Goal: Information Seeking & Learning: Understand process/instructions

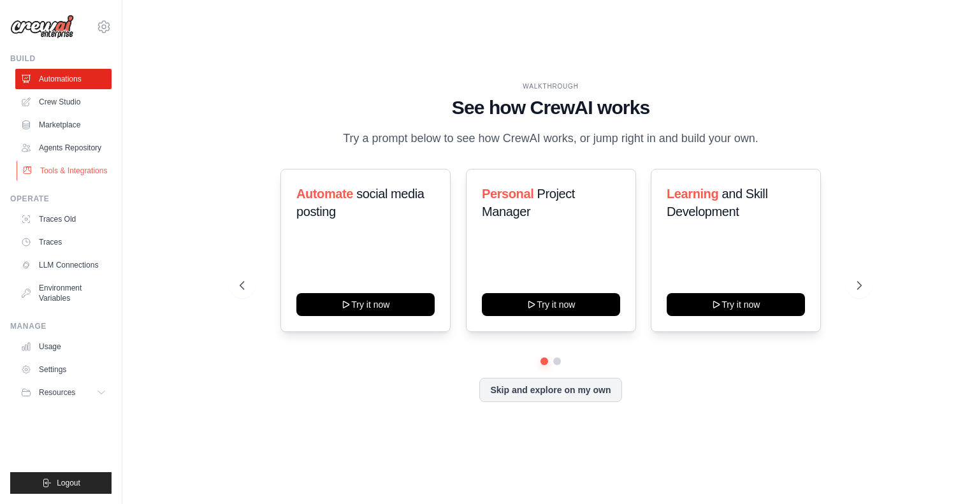
click at [63, 170] on link "Tools & Integrations" at bounding box center [65, 171] width 96 height 20
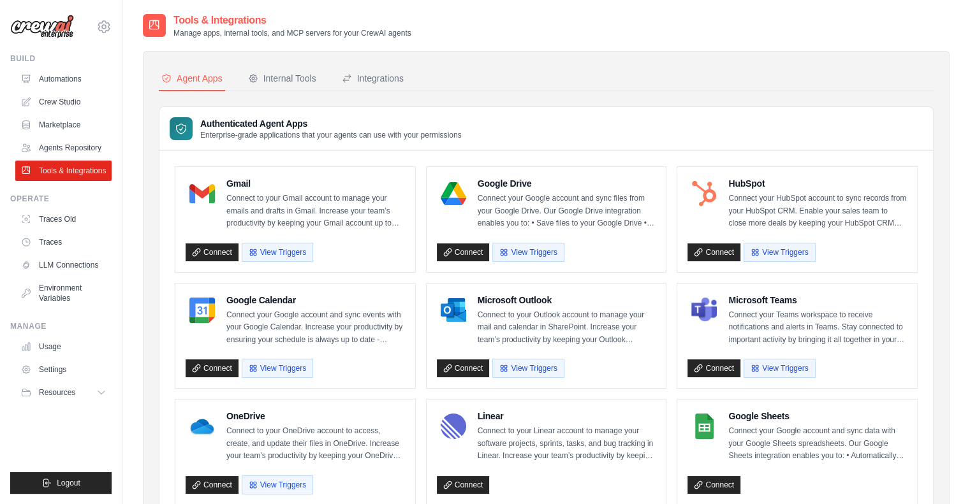
click at [106, 37] on div "[EMAIL_ADDRESS][DOMAIN_NAME] Settings" at bounding box center [60, 20] width 101 height 41
click at [102, 23] on icon at bounding box center [103, 26] width 15 height 15
click at [101, 393] on icon at bounding box center [102, 392] width 6 height 3
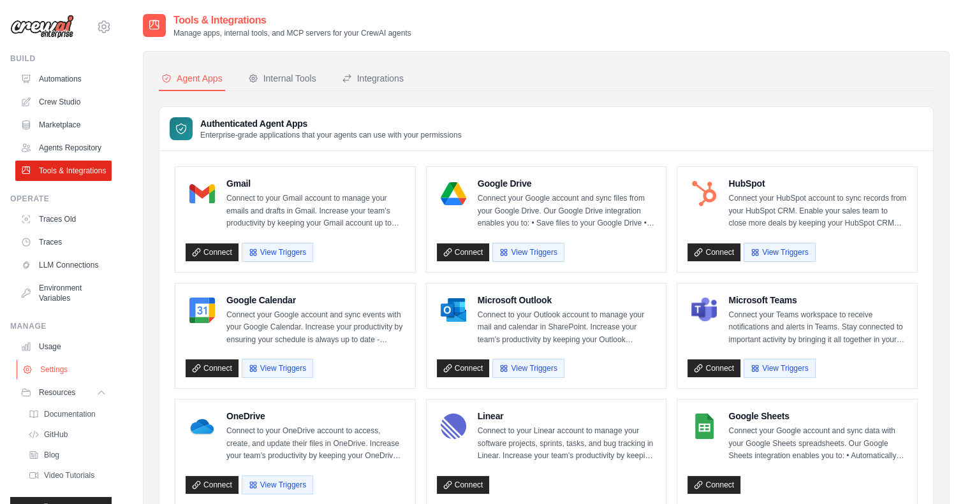
scroll to position [55, 0]
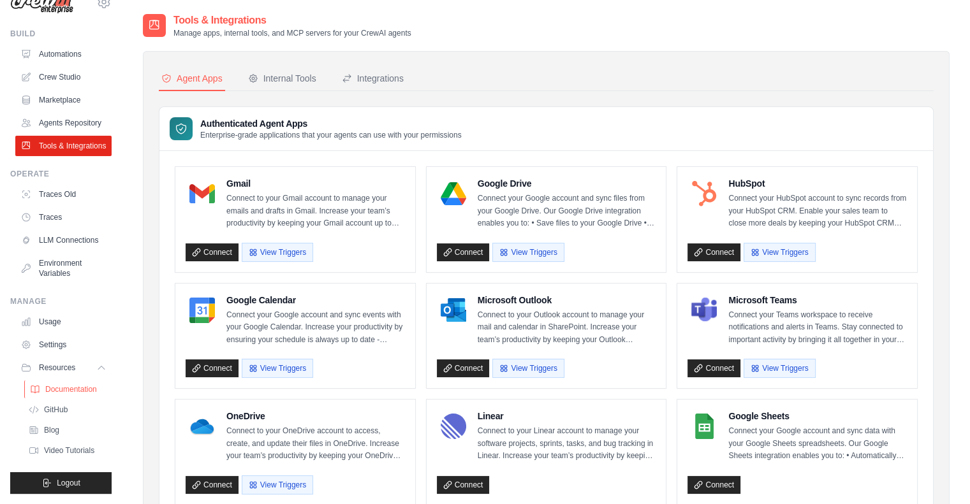
click at [68, 391] on span "Documentation" at bounding box center [71, 389] width 52 height 10
